Goal: Understand process/instructions: Learn how to perform a task or action

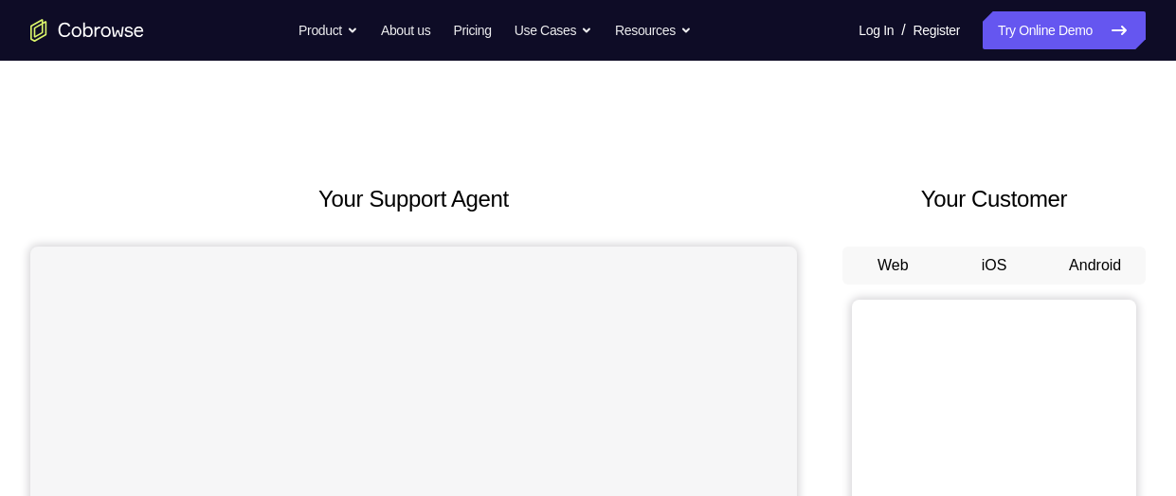
scroll to position [131, 0]
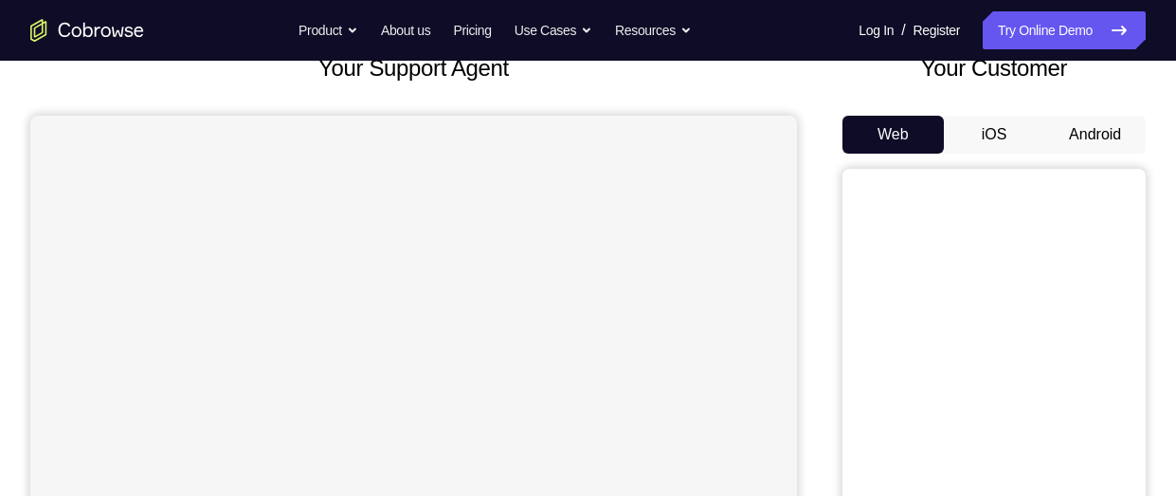
click at [1113, 140] on button "Android" at bounding box center [1094, 135] width 101 height 38
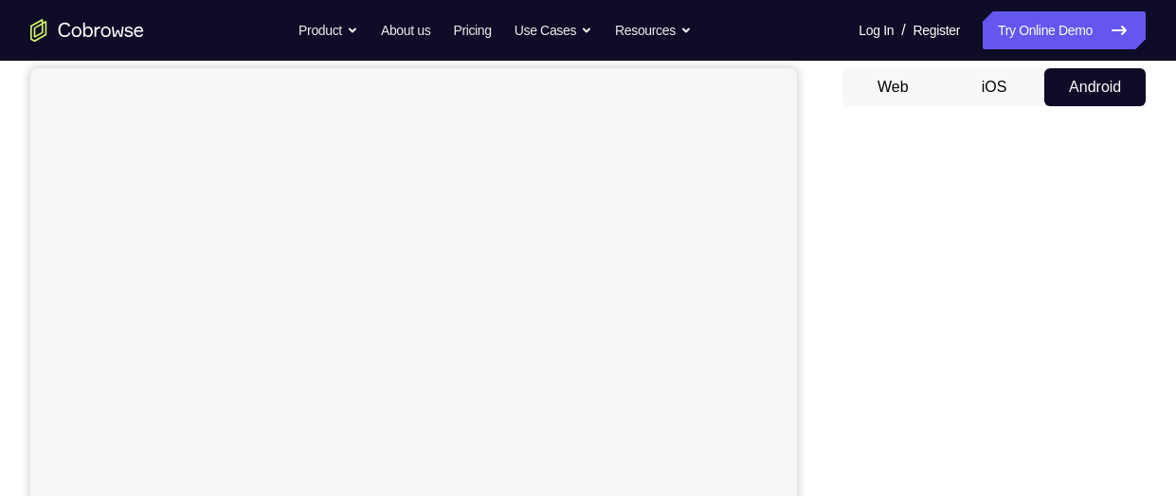
scroll to position [176, 0]
click at [1008, 94] on button "iOS" at bounding box center [994, 89] width 101 height 38
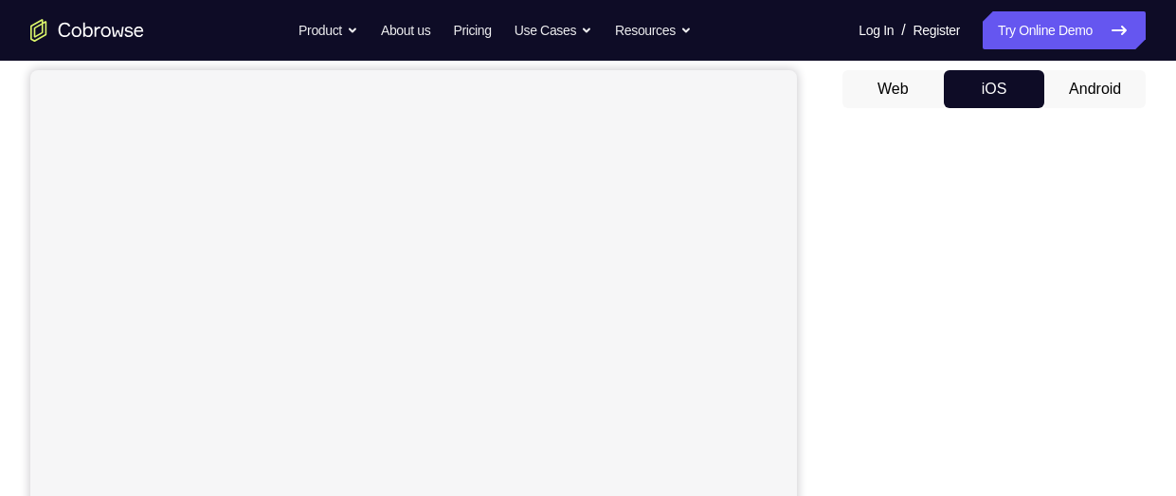
click at [1101, 97] on button "Android" at bounding box center [1094, 89] width 101 height 38
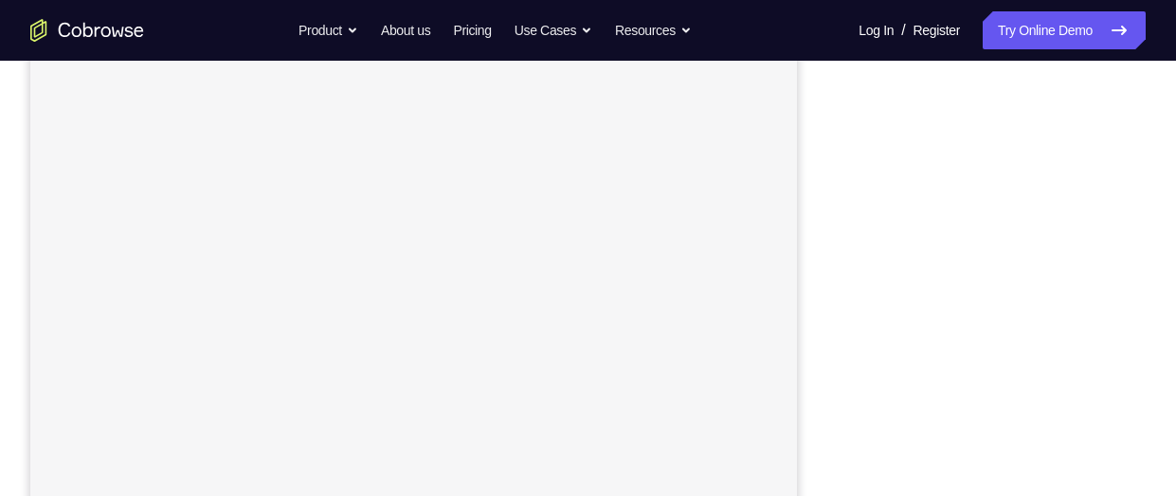
scroll to position [298, 0]
click at [1158, 282] on div "Your Support Agent Your Customer Web iOS Android Next Steps We’d be happy to gi…" at bounding box center [588, 388] width 1176 height 1250
